Goal: Navigation & Orientation: Understand site structure

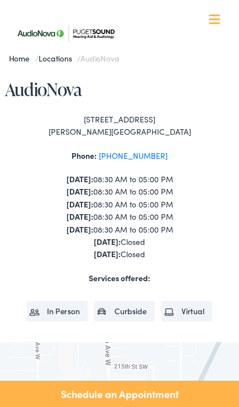
click at [21, 59] on link "Home" at bounding box center [22, 57] width 26 height 11
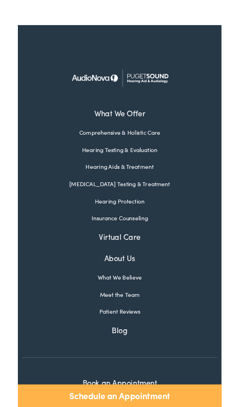
scroll to position [3726, 0]
click at [140, 340] on link "Meet the Team" at bounding box center [120, 345] width 230 height 10
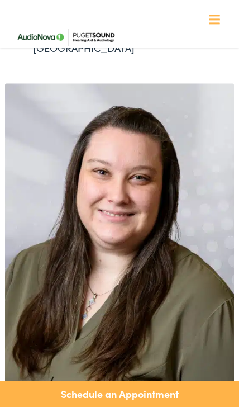
scroll to position [3049, 0]
click at [175, 256] on img at bounding box center [120, 243] width 230 height 321
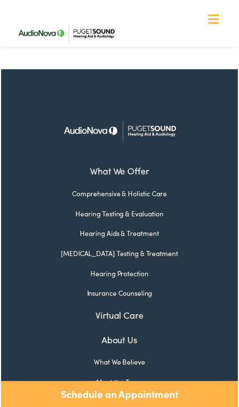
scroll to position [1073, 0]
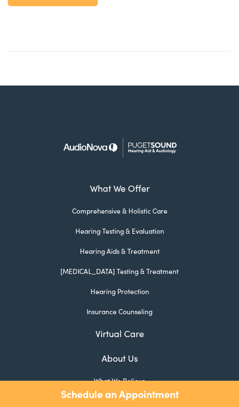
click at [123, 351] on link "About Us" at bounding box center [120, 357] width 230 height 13
